Goal: Task Accomplishment & Management: Complete application form

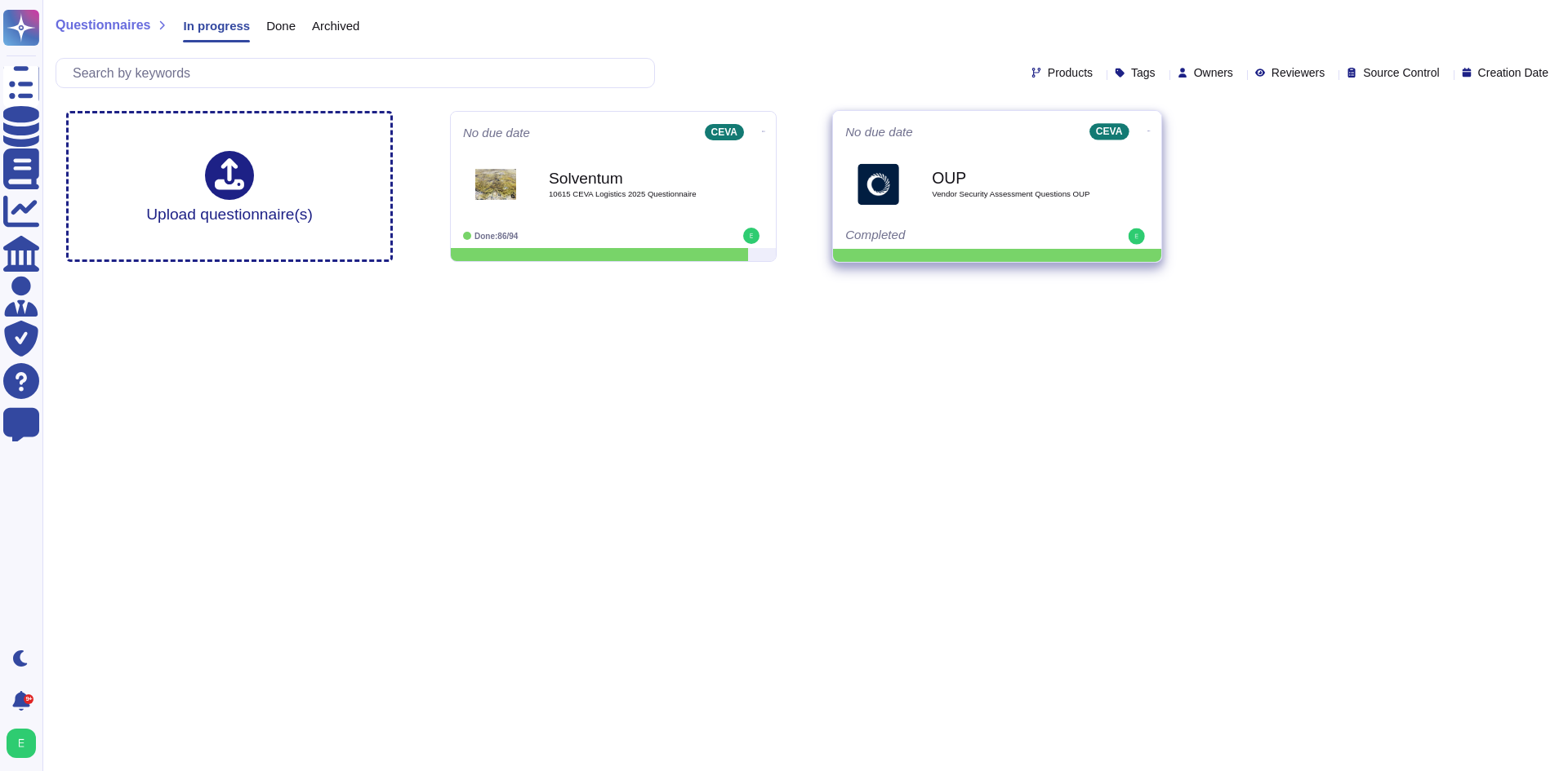
click at [1147, 129] on icon at bounding box center [1149, 131] width 4 height 4
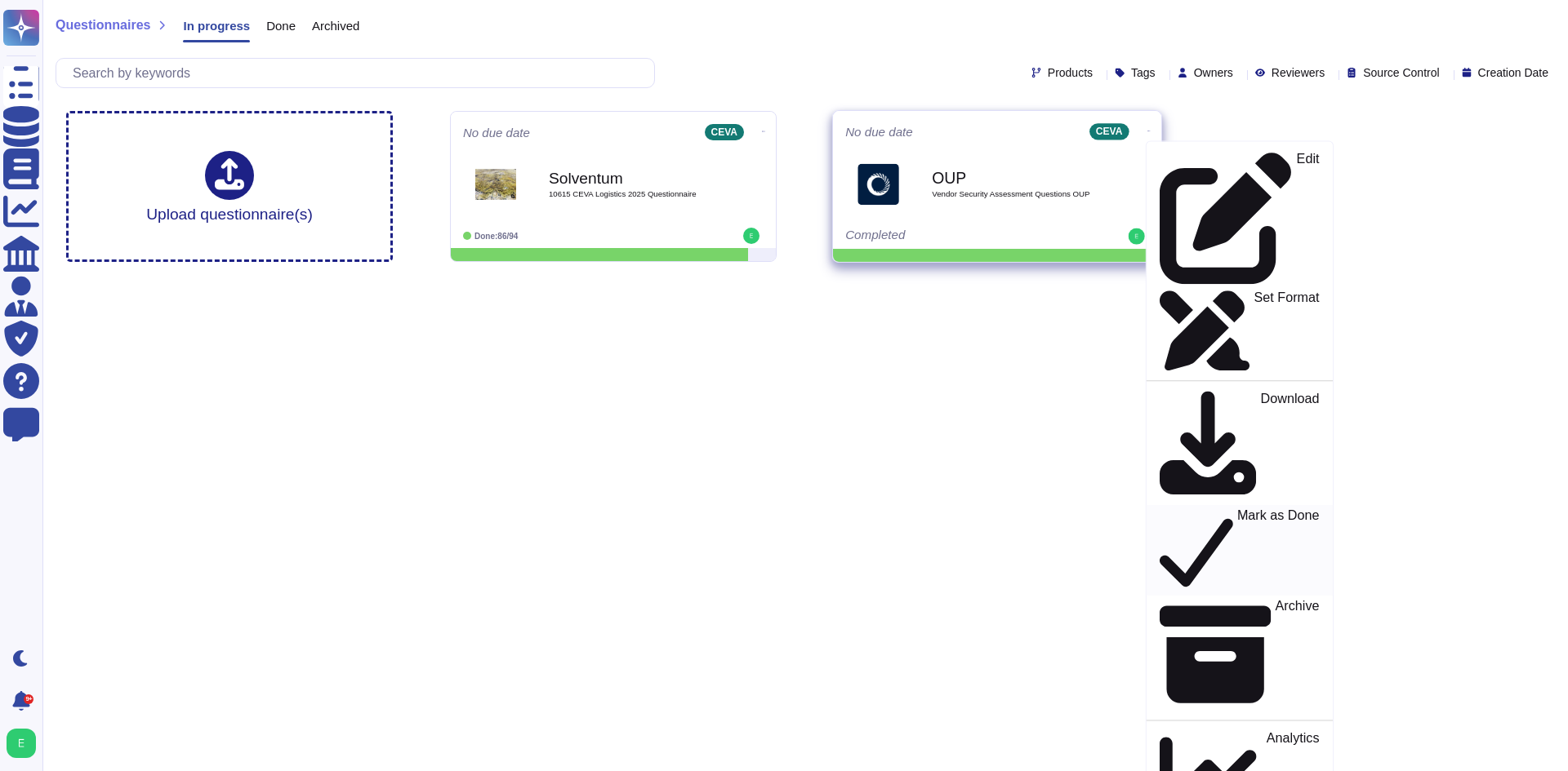
click at [1237, 509] on p "Mark as Done" at bounding box center [1278, 551] width 83 height 84
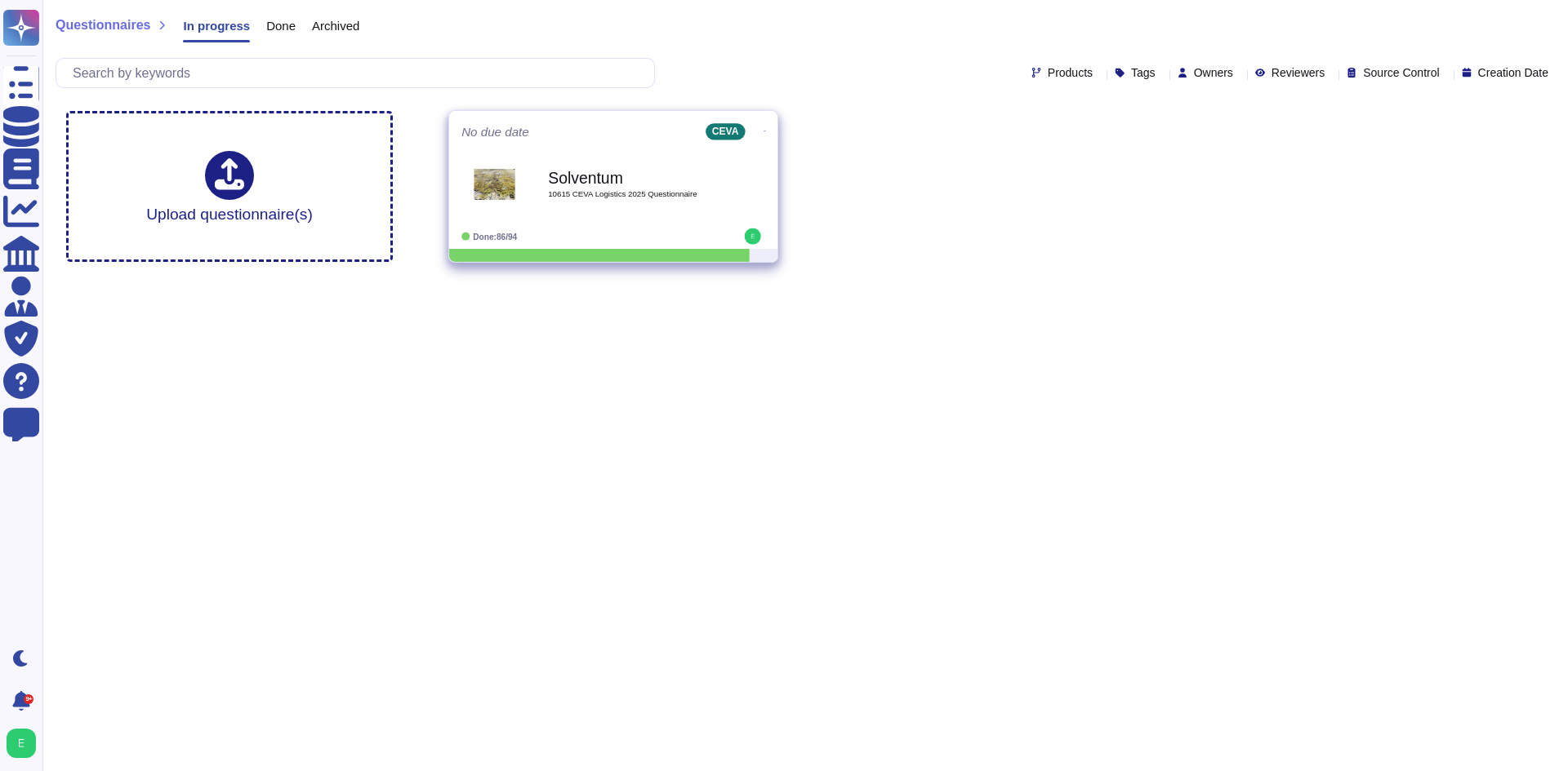
click at [763, 129] on icon at bounding box center [765, 131] width 4 height 4
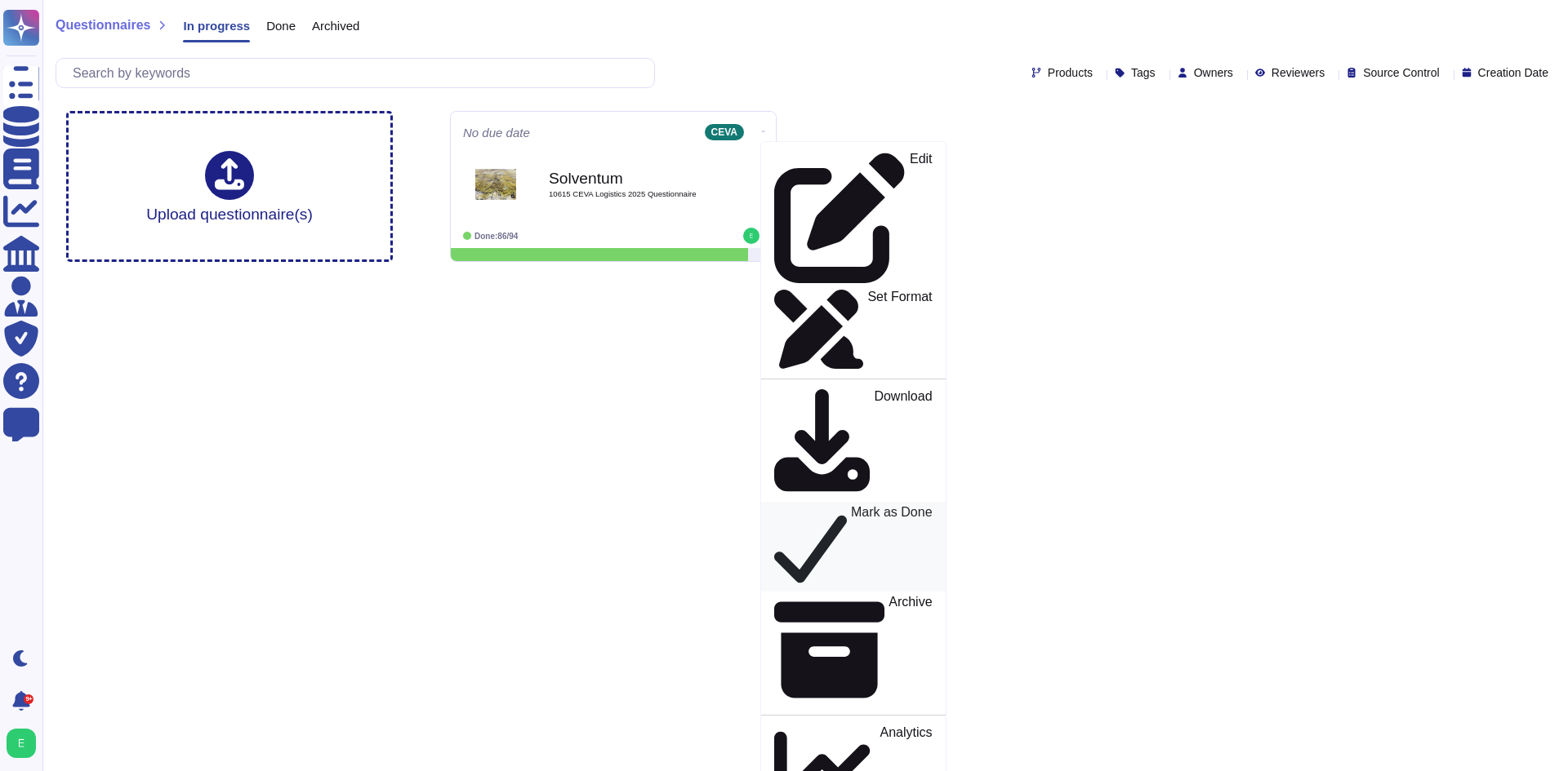
click at [850, 506] on p "Mark as Done" at bounding box center [891, 547] width 82 height 83
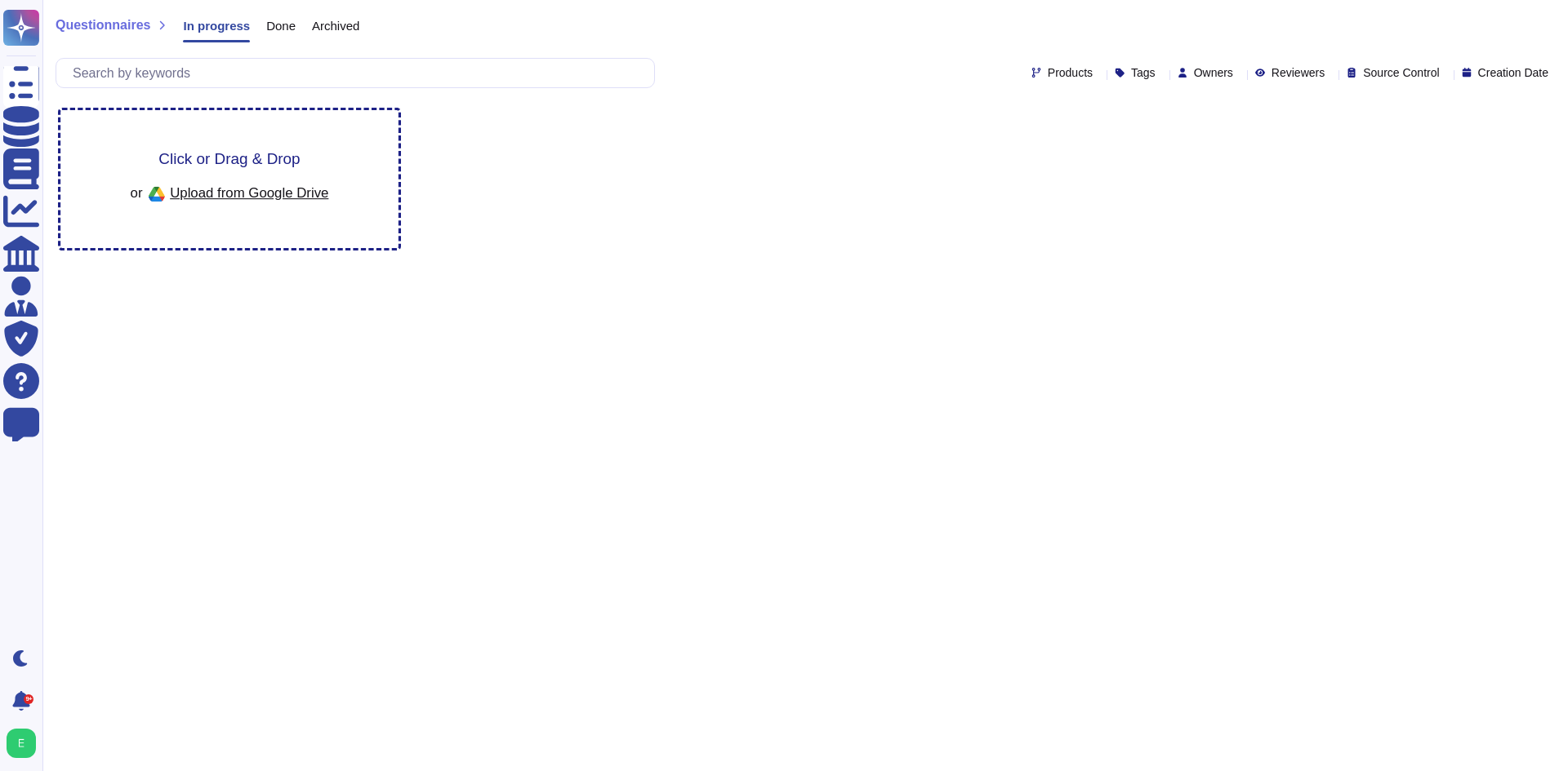
click at [214, 151] on span "Click or Drag & Drop" at bounding box center [229, 159] width 141 height 16
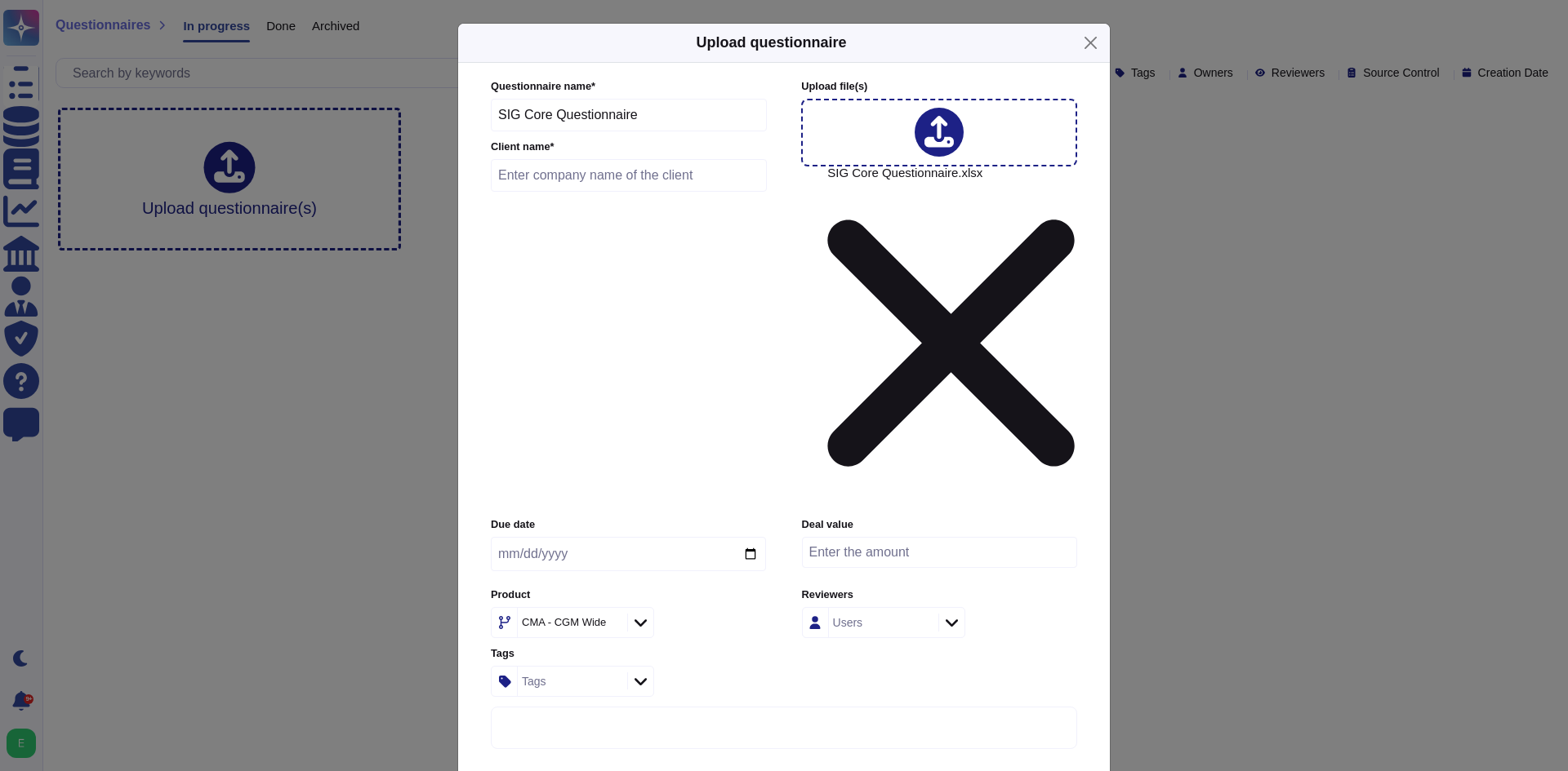
click at [626, 517] on div "Due date" at bounding box center [628, 548] width 275 height 62
click at [604, 191] on input "text" at bounding box center [628, 175] width 276 height 33
paste input "Estee Lauder"
type input "Estee Lauder"
click at [750, 537] on input "date" at bounding box center [628, 554] width 275 height 34
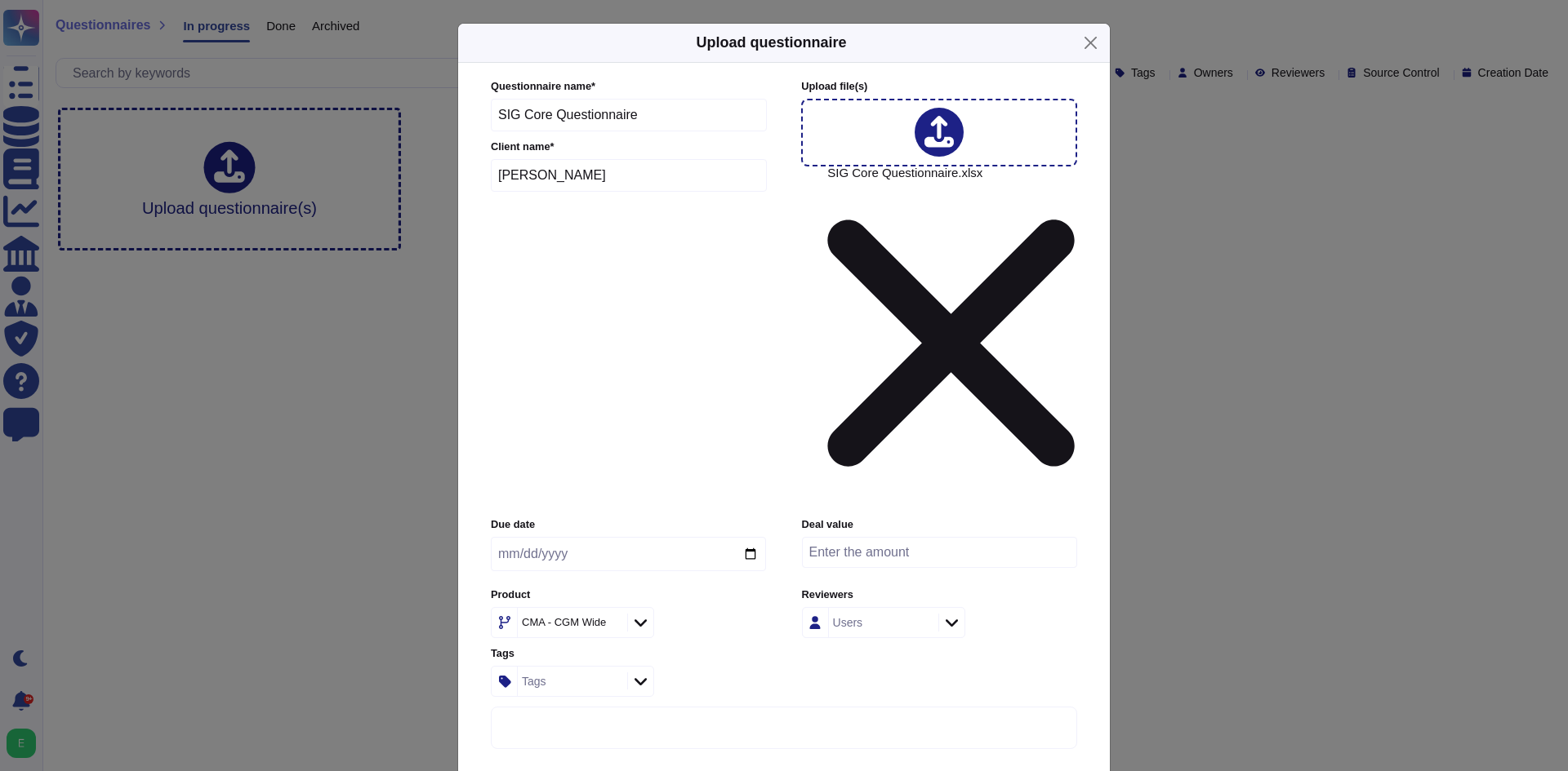
click at [750, 537] on input "date" at bounding box center [628, 554] width 275 height 34
click at [773, 517] on div "Due date Deal value Product CMA - CGM Wide Reviewers Users Tags Tags" at bounding box center [784, 607] width 586 height 178
drag, startPoint x: 611, startPoint y: 431, endPoint x: 631, endPoint y: 431, distance: 20.0
click at [611, 623] on icon at bounding box center [611, 623] width 0 height 0
click at [633, 614] on div at bounding box center [640, 622] width 26 height 18
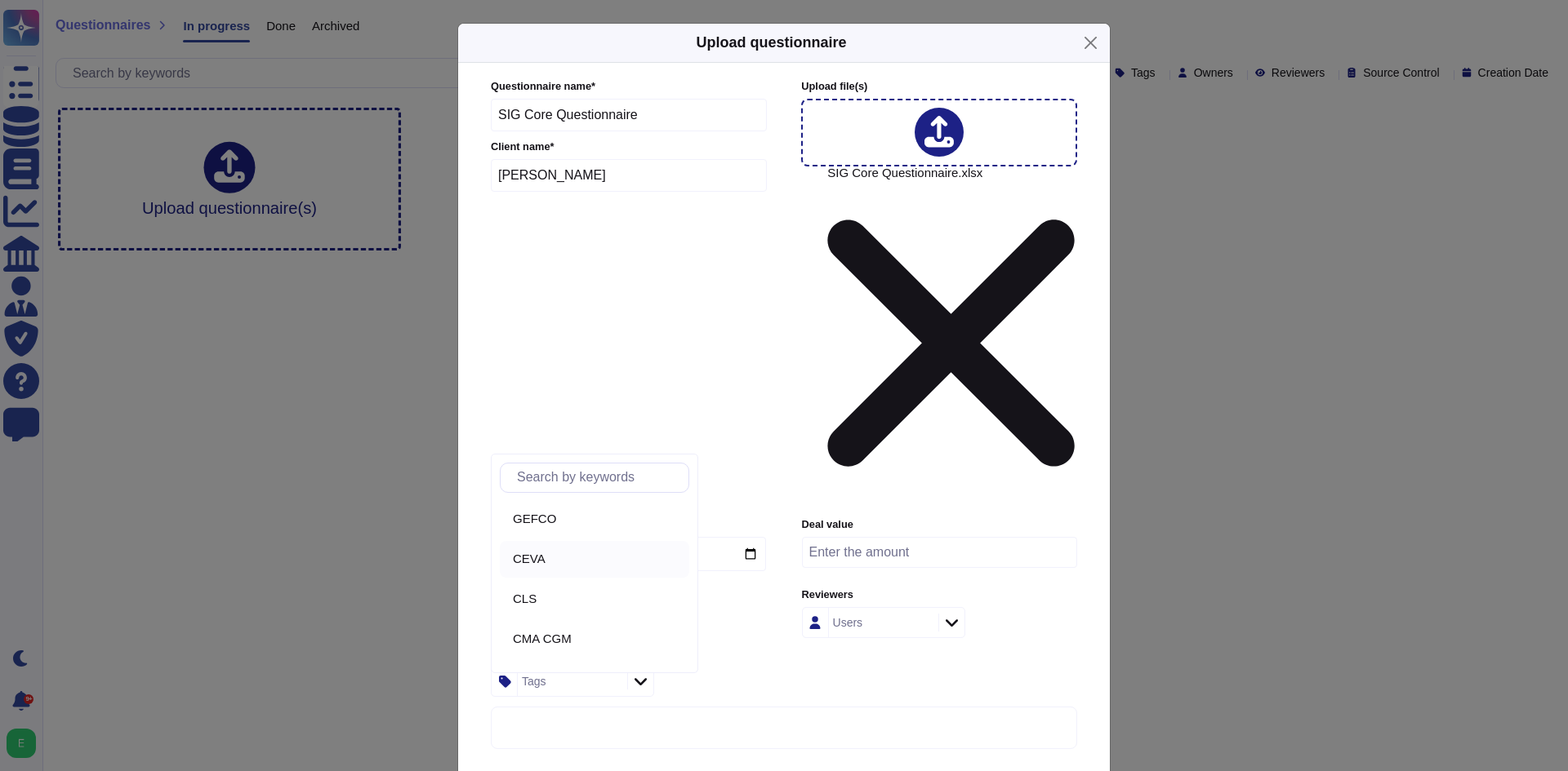
click at [546, 557] on span "CEVA" at bounding box center [529, 559] width 33 height 15
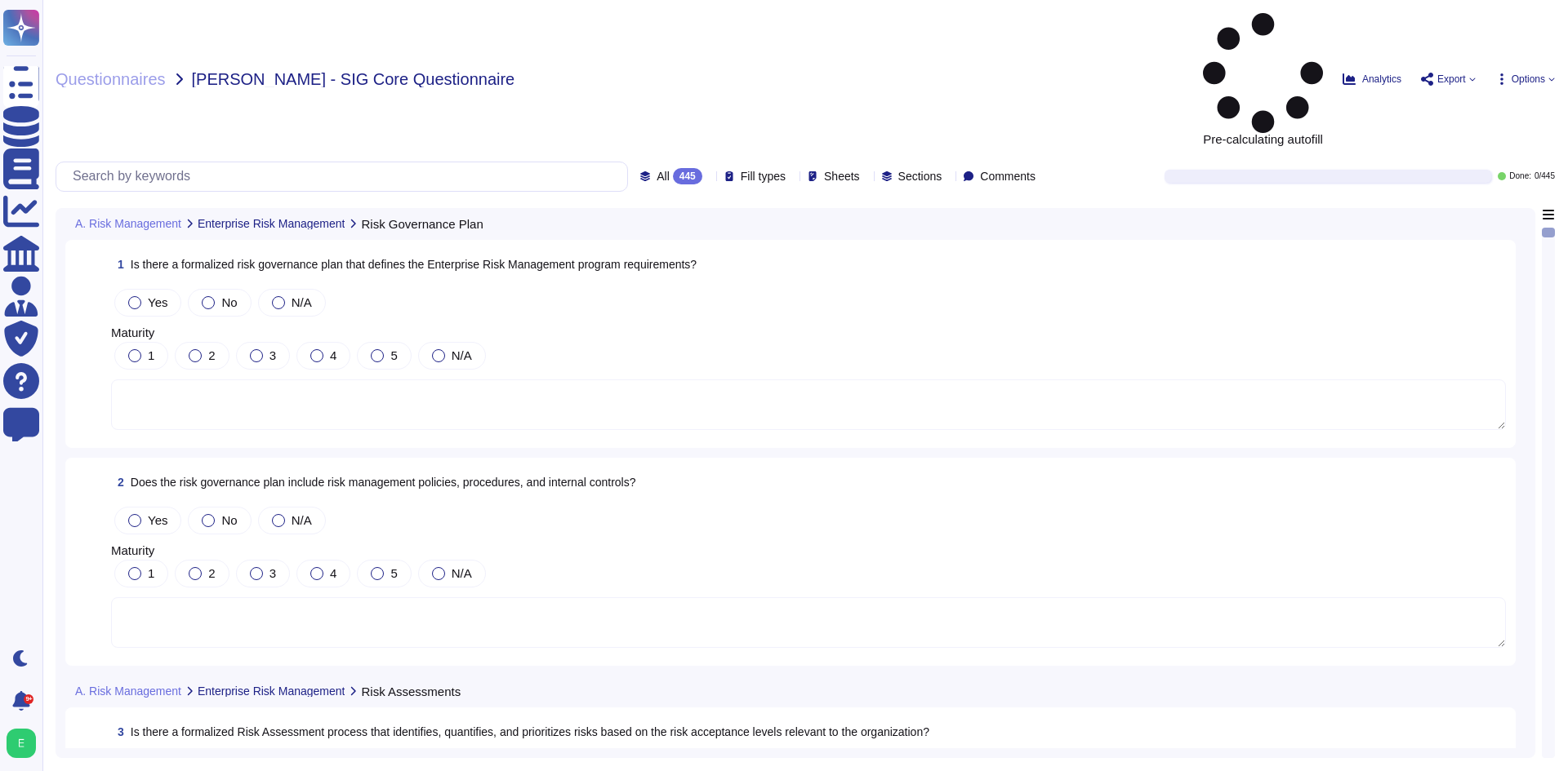
drag, startPoint x: 1550, startPoint y: 117, endPoint x: 1543, endPoint y: 156, distance: 39.6
click at [1543, 228] on div at bounding box center [1548, 492] width 13 height 530
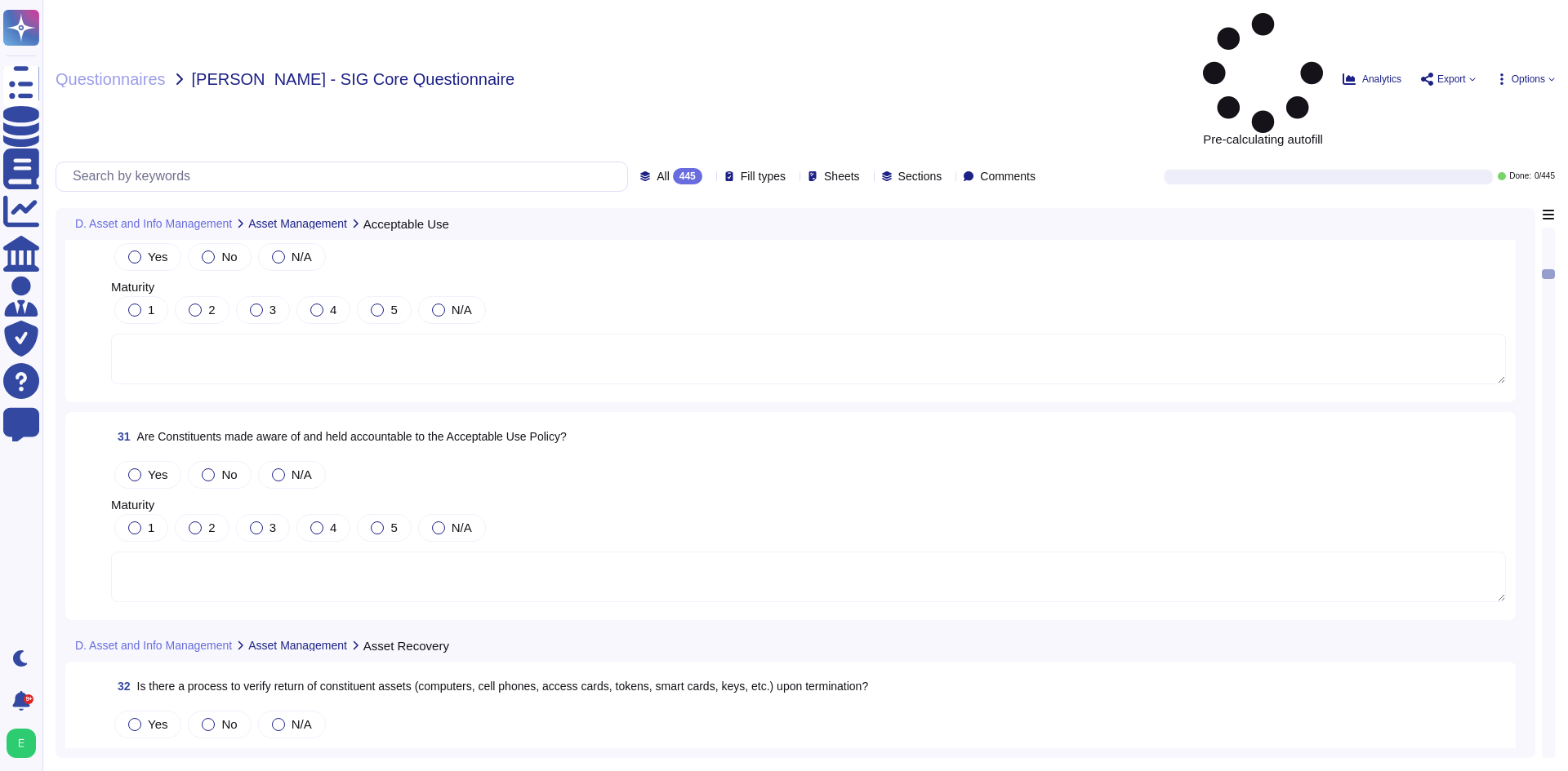
click at [1118, 240] on div "Yes No N/A Maturity 1 2 3 4 5 N/A" at bounding box center [808, 312] width 1394 height 146
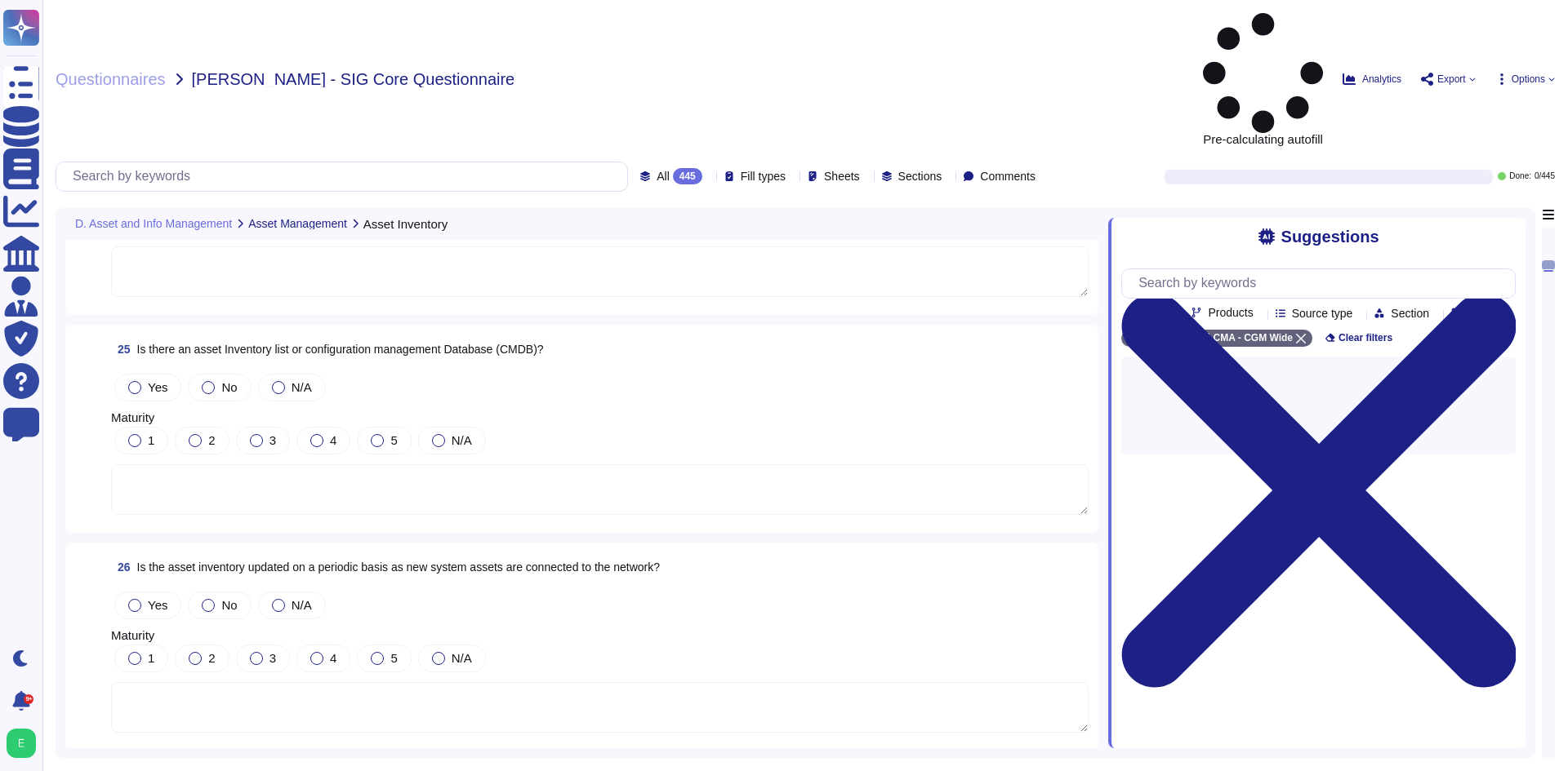
scroll to position [4446, 0]
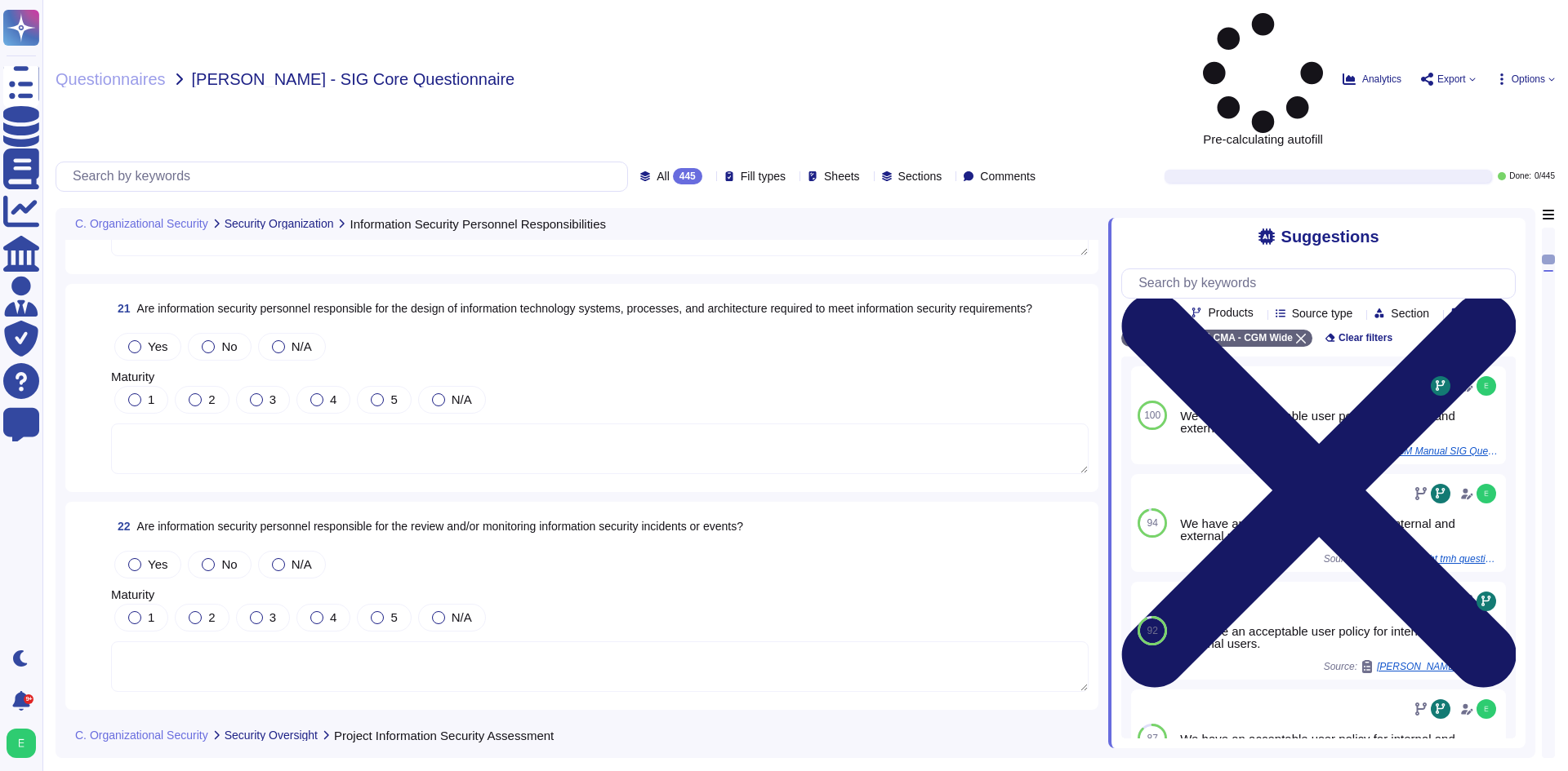
click at [1500, 228] on icon at bounding box center [1318, 490] width 394 height 526
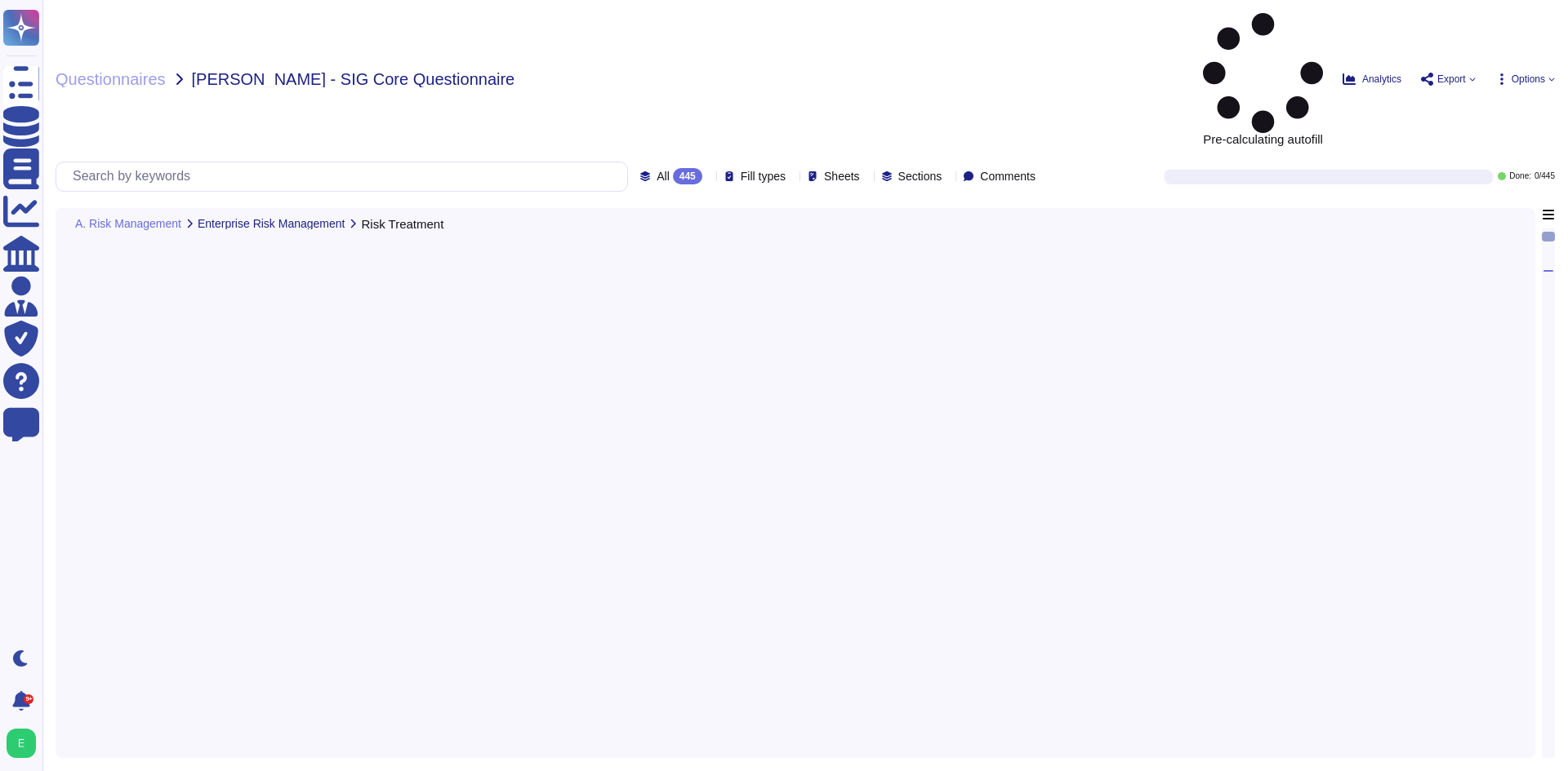
scroll to position [0, 0]
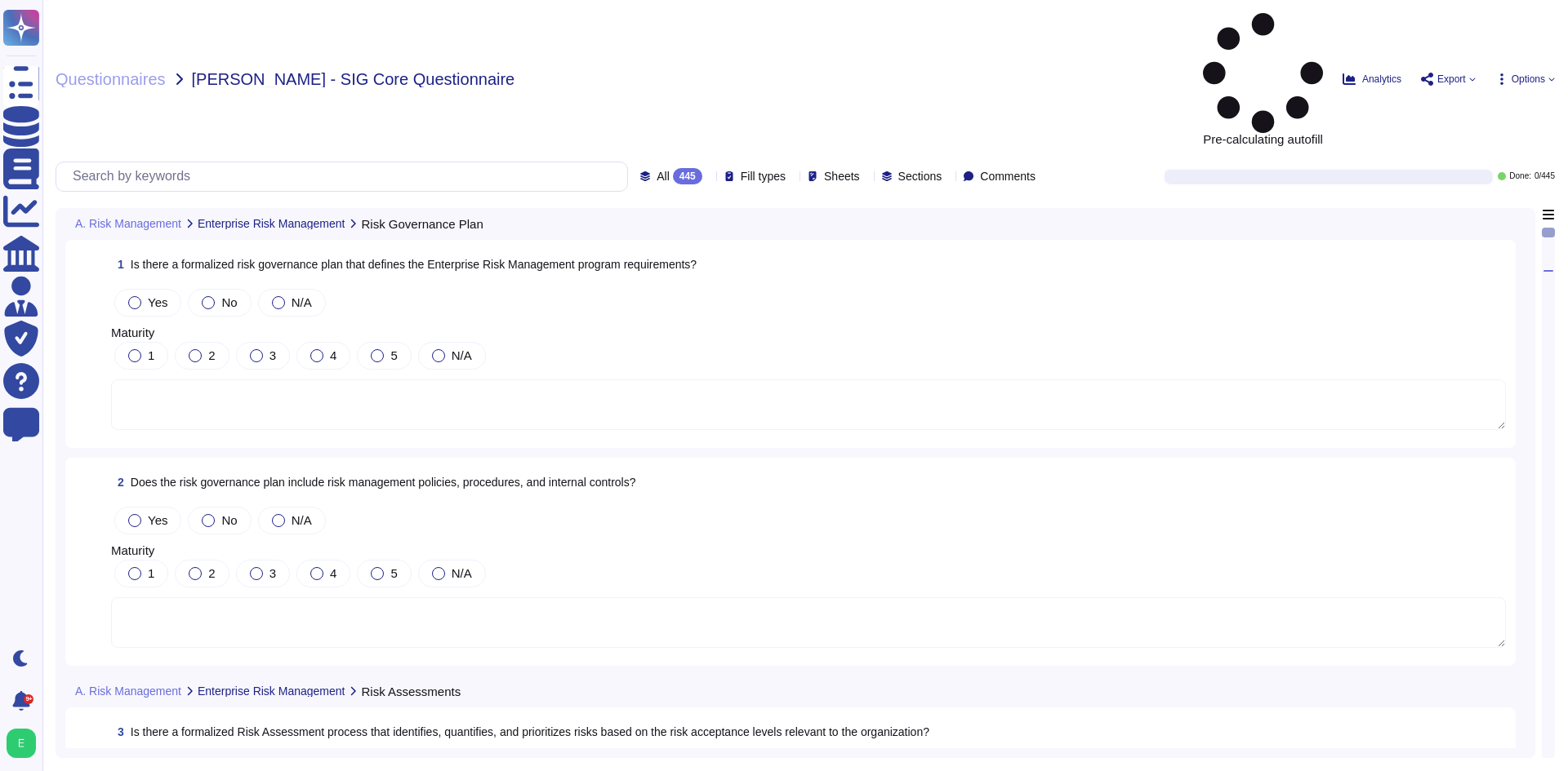
drag, startPoint x: 827, startPoint y: 425, endPoint x: 764, endPoint y: 287, distance: 151.7
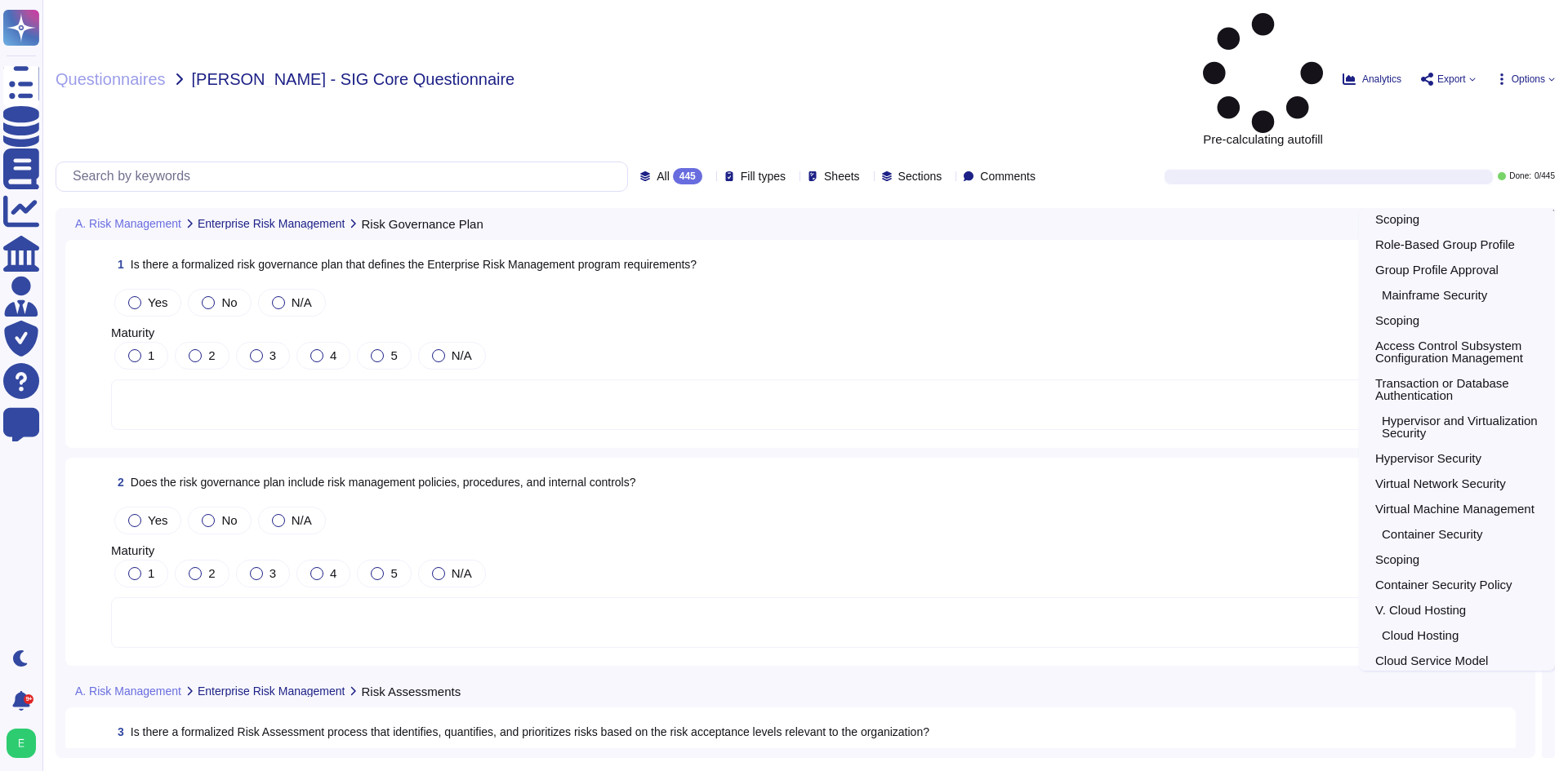
scroll to position [9641, 0]
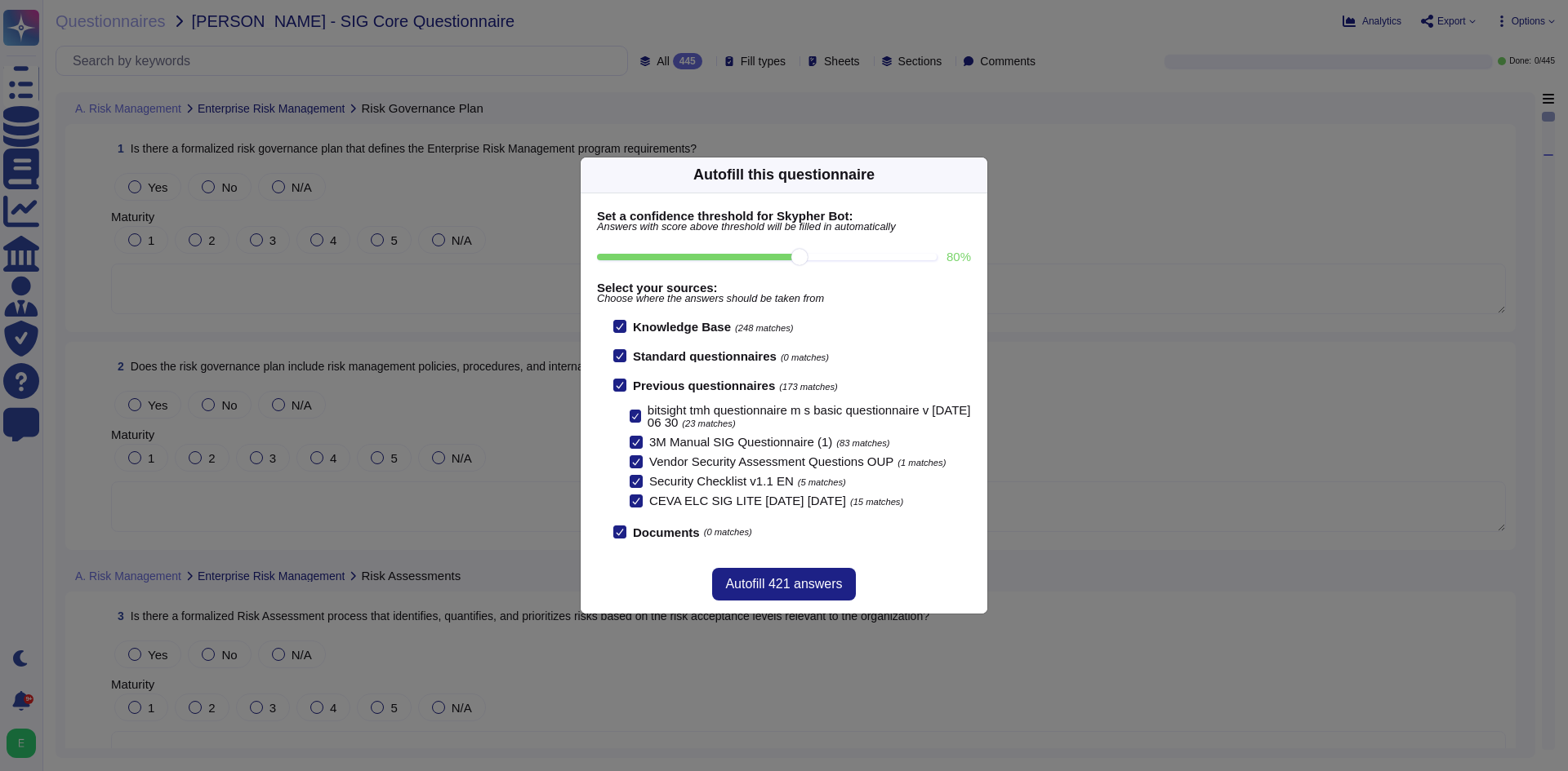
click at [977, 172] on div "Autofill this questionnaire" at bounding box center [784, 176] width 406 height 36
click at [977, 175] on icon at bounding box center [977, 175] width 0 height 0
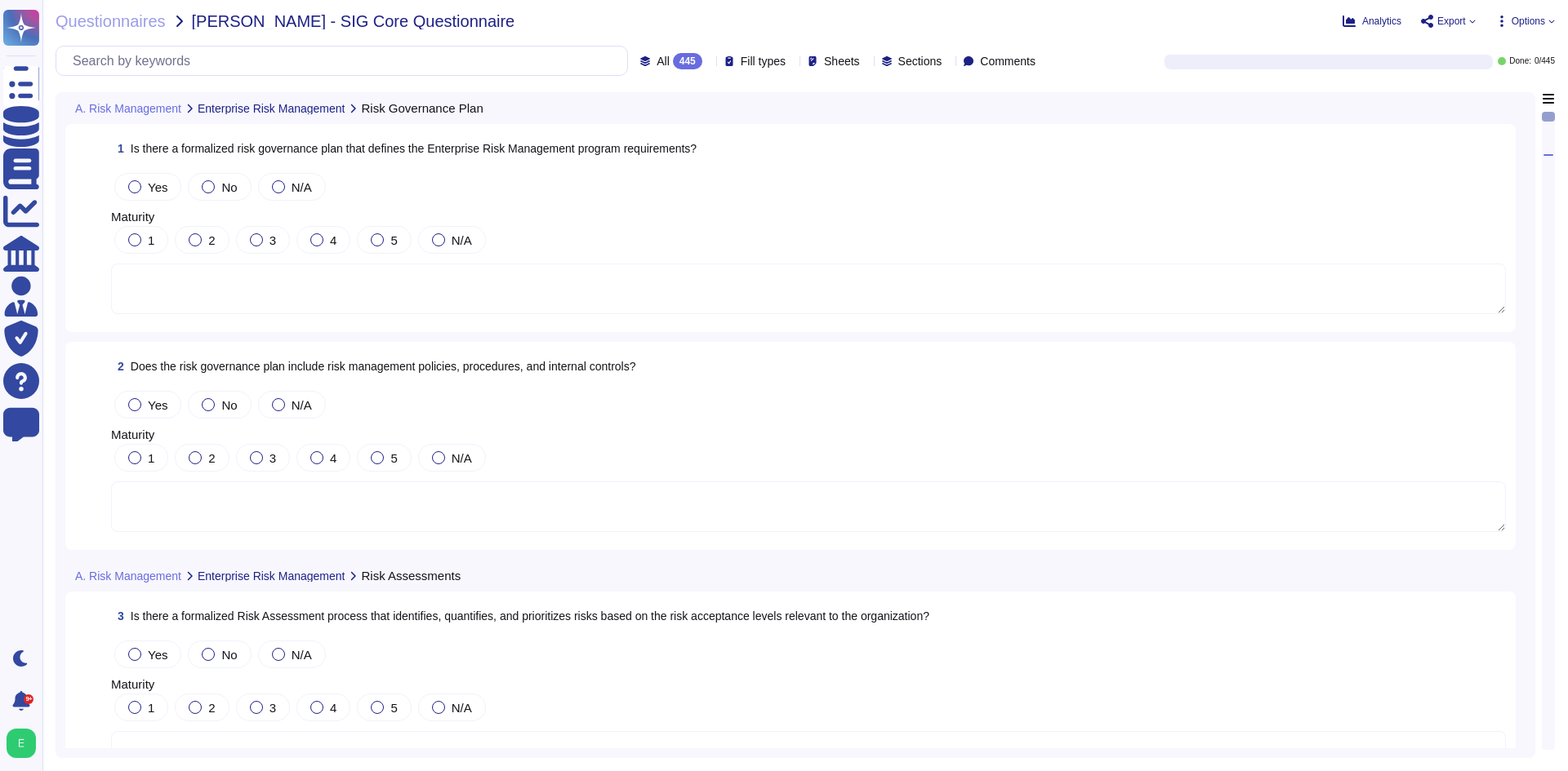
click at [322, 291] on textarea at bounding box center [808, 289] width 1394 height 50
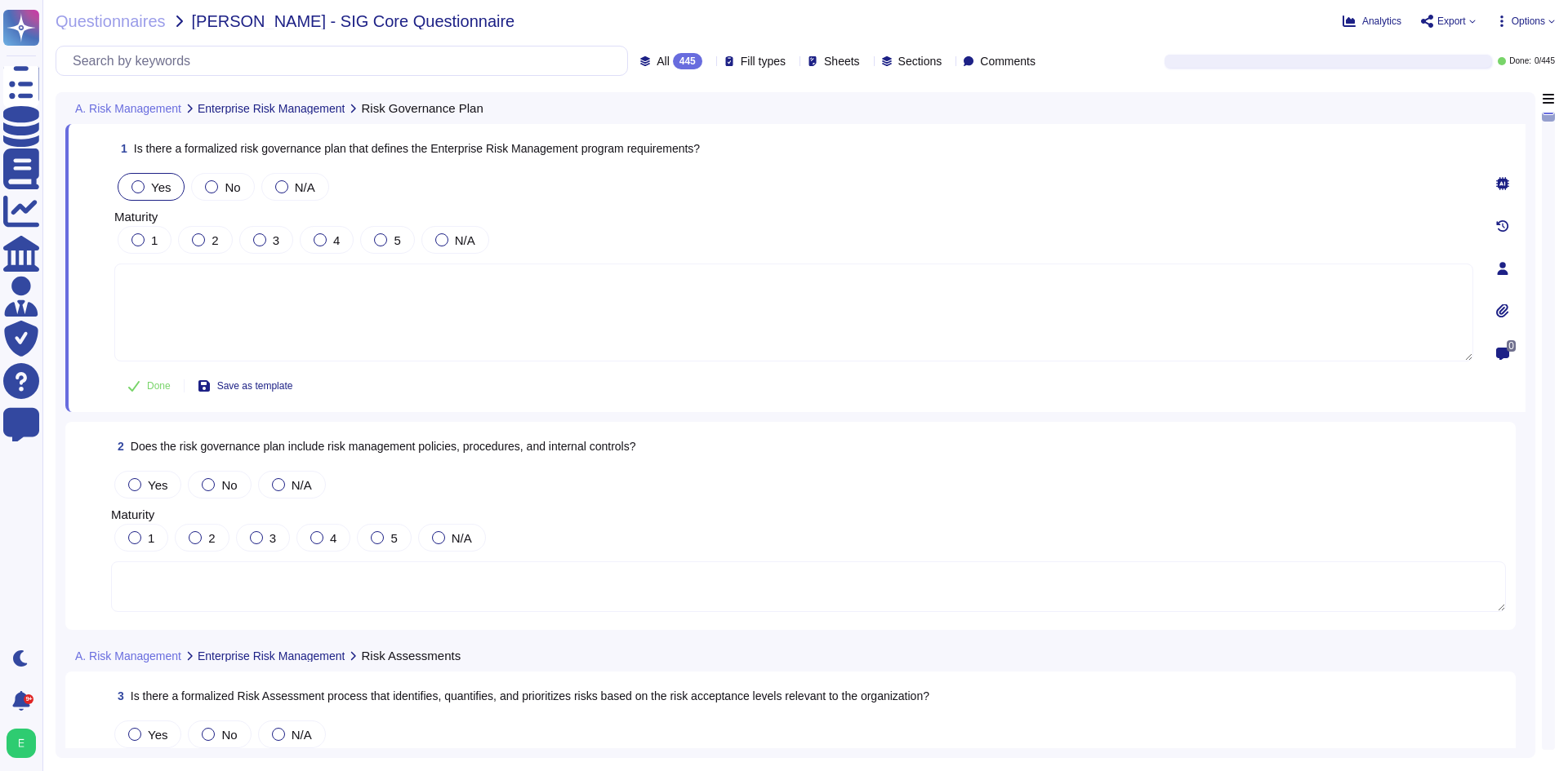
click at [143, 182] on div at bounding box center [138, 187] width 13 height 13
